Goal: Find specific page/section

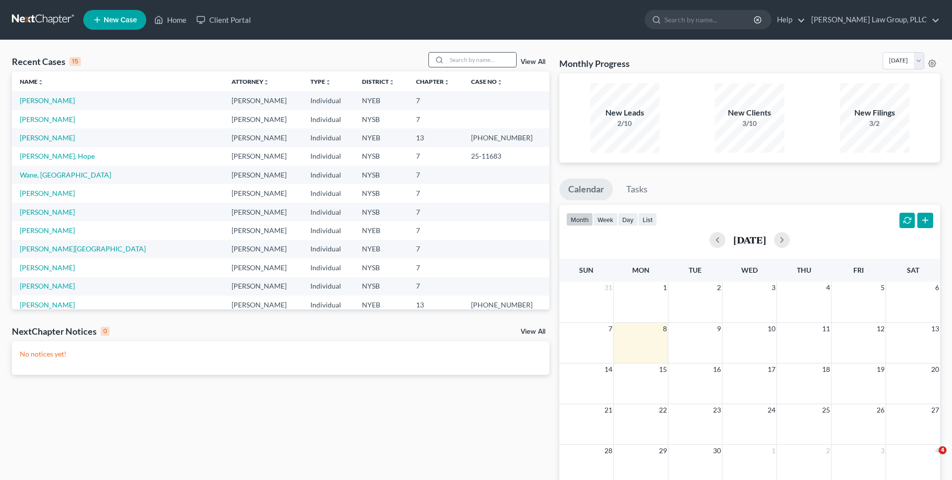
drag, startPoint x: 0, startPoint y: 0, endPoint x: 458, endPoint y: 62, distance: 462.3
click at [458, 62] on input "search" at bounding box center [481, 60] width 69 height 14
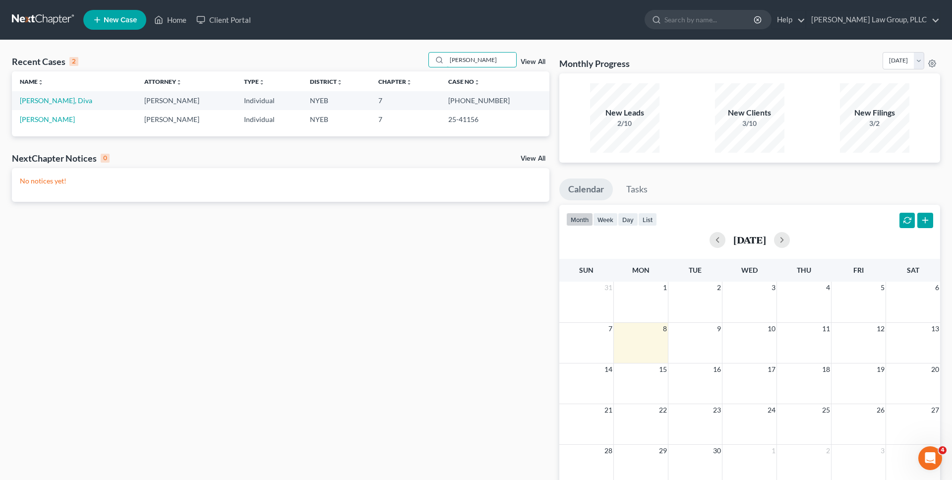
type input "holness"
drag, startPoint x: 475, startPoint y: 100, endPoint x: 504, endPoint y: 99, distance: 29.3
click at [504, 100] on td "[PHONE_NUMBER]" at bounding box center [494, 100] width 109 height 18
copy td "25-43399"
click at [60, 104] on link "[PERSON_NAME], Diva" at bounding box center [56, 100] width 72 height 8
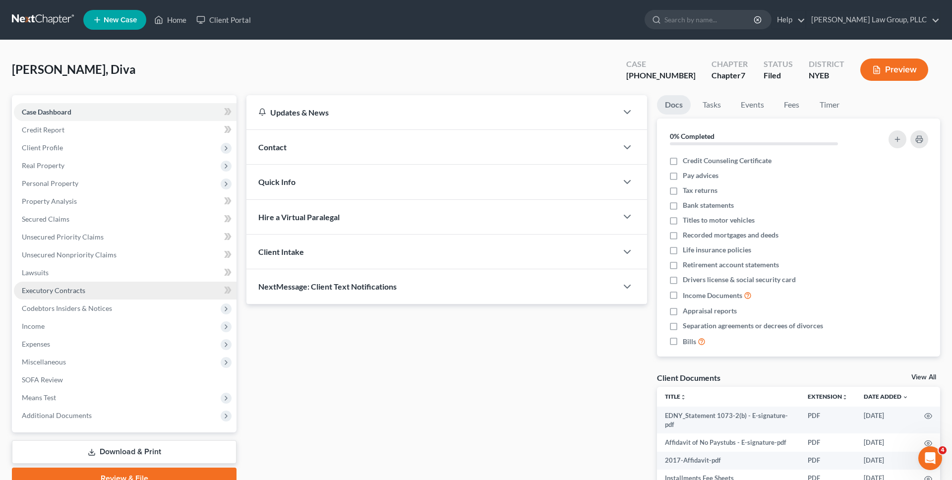
click at [162, 293] on link "Executory Contracts" at bounding box center [125, 291] width 223 height 18
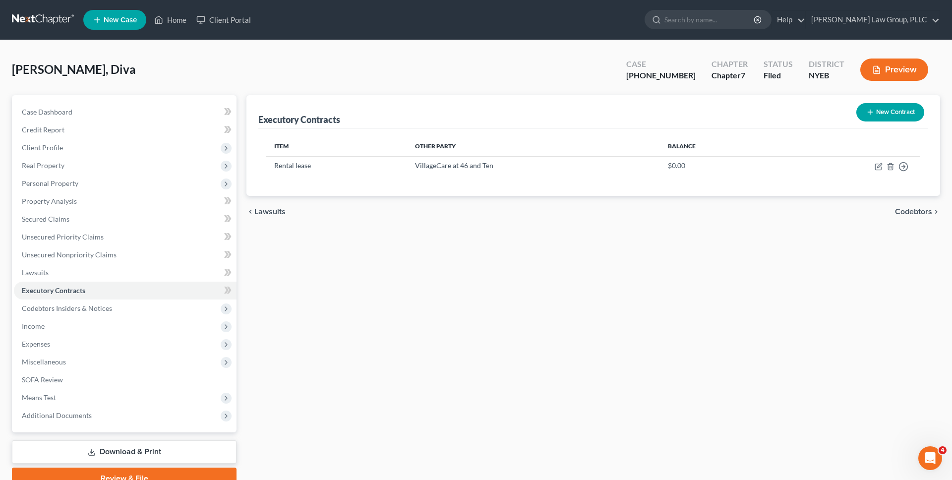
click at [125, 73] on div "Holness, Diva Upgraded Case 1-25-43399 Chapter Chapter 7 Status Filed District …" at bounding box center [476, 73] width 928 height 43
click at [51, 15] on link at bounding box center [43, 20] width 63 height 18
click at [76, 253] on span "Unsecured Nonpriority Claims" at bounding box center [69, 254] width 95 height 8
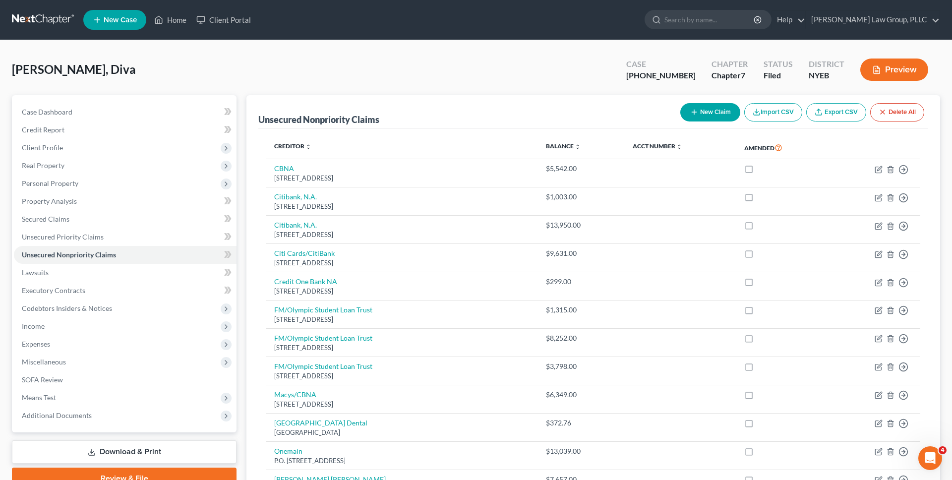
click at [57, 13] on link at bounding box center [43, 20] width 63 height 18
